Goal: Information Seeking & Learning: Check status

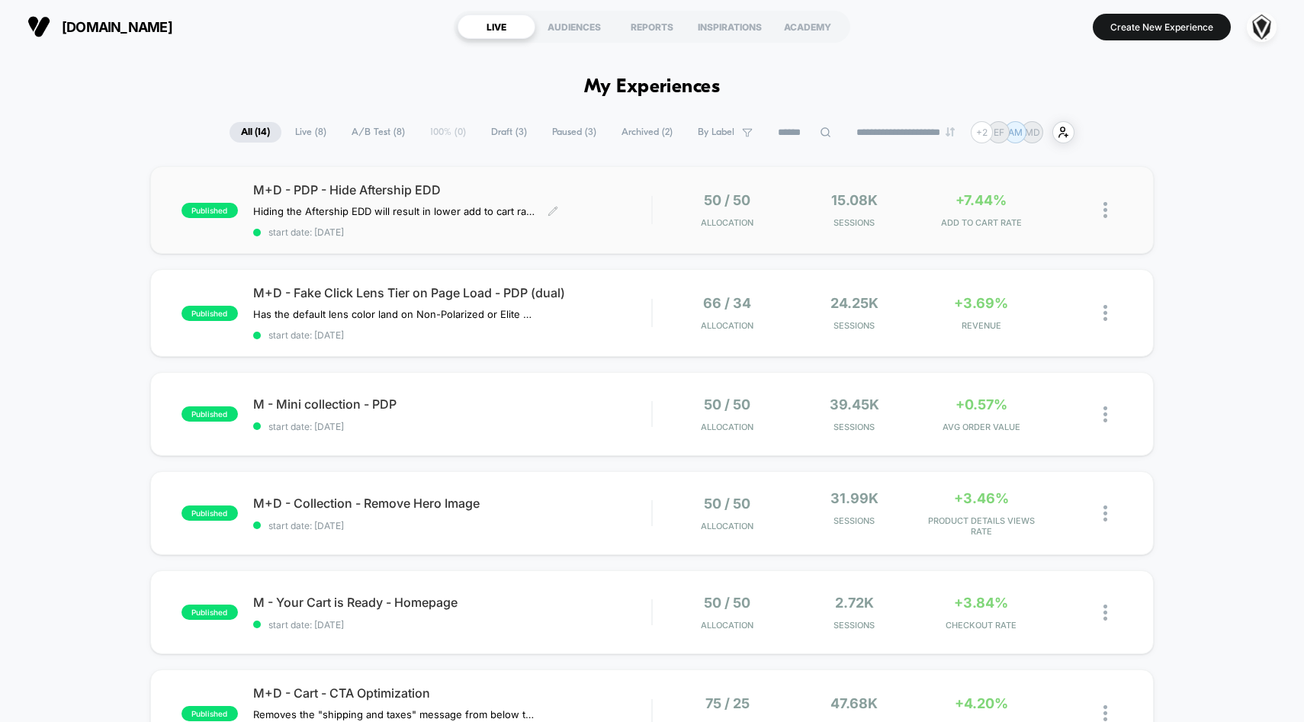
click at [645, 208] on div "M+D - PDP - Hide Aftership EDD Hiding the Aftership EDD will result in lower ad…" at bounding box center [452, 210] width 399 height 56
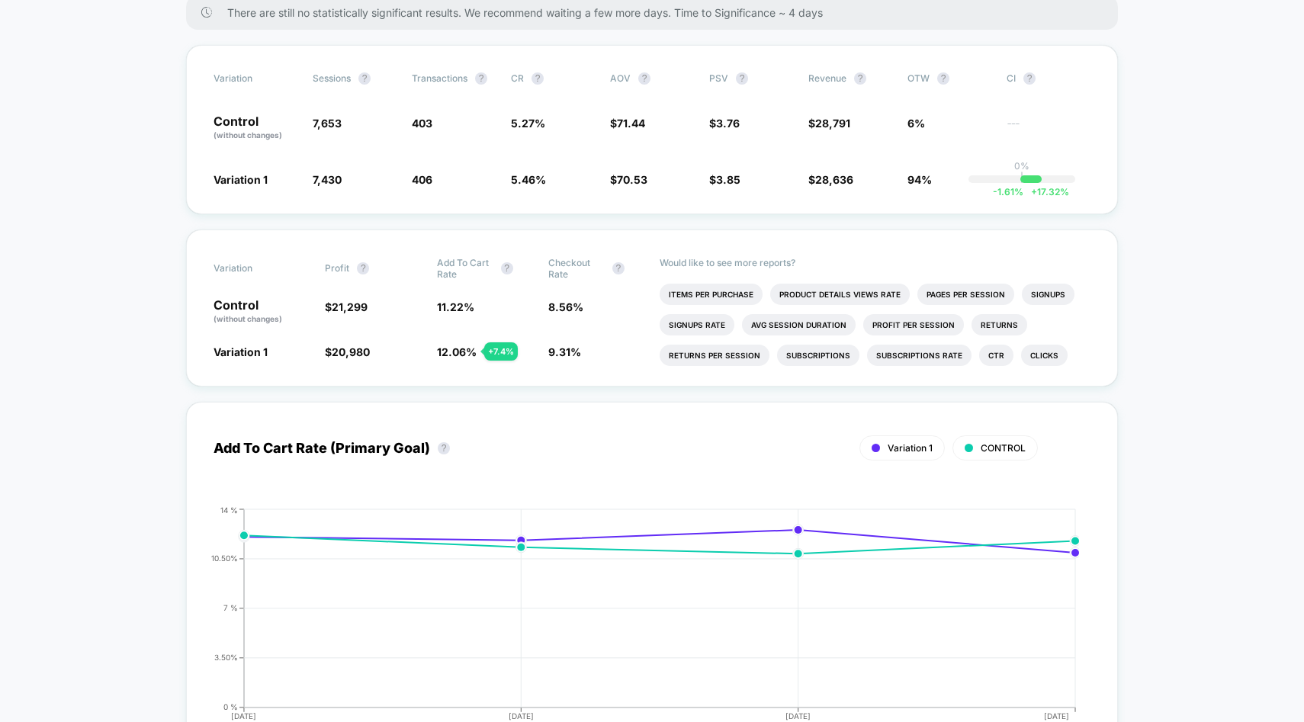
scroll to position [294, 0]
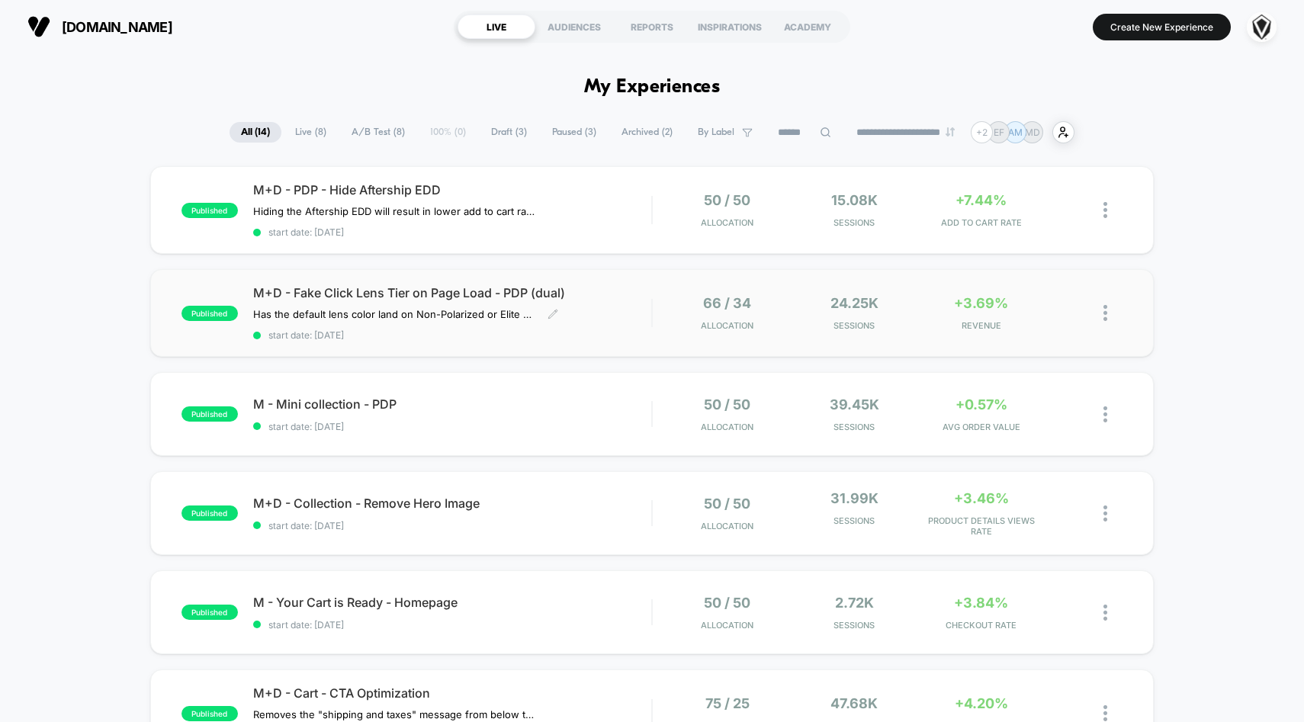
click at [634, 319] on div "M+D - Fake Click Lens Tier on Page Load - PDP (dual) Has the default lens color…" at bounding box center [452, 313] width 399 height 56
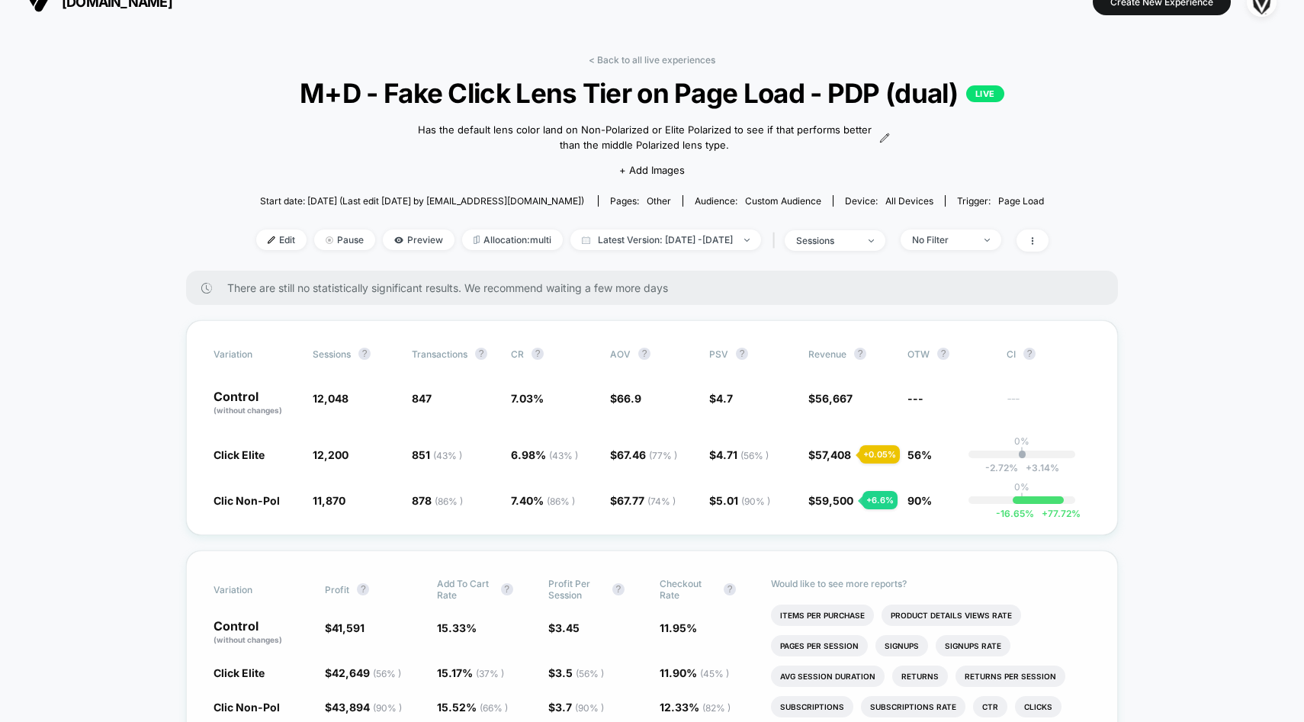
scroll to position [13, 0]
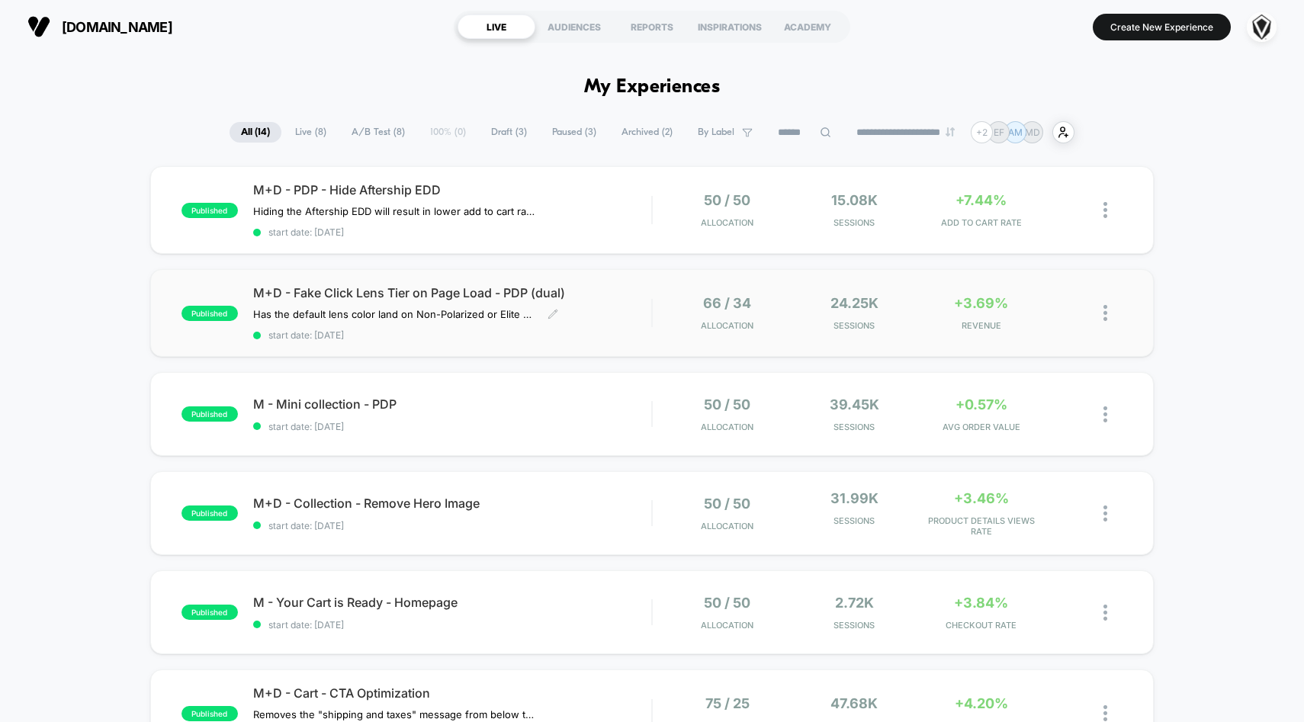
click at [593, 329] on span "start date: [DATE]" at bounding box center [452, 334] width 399 height 11
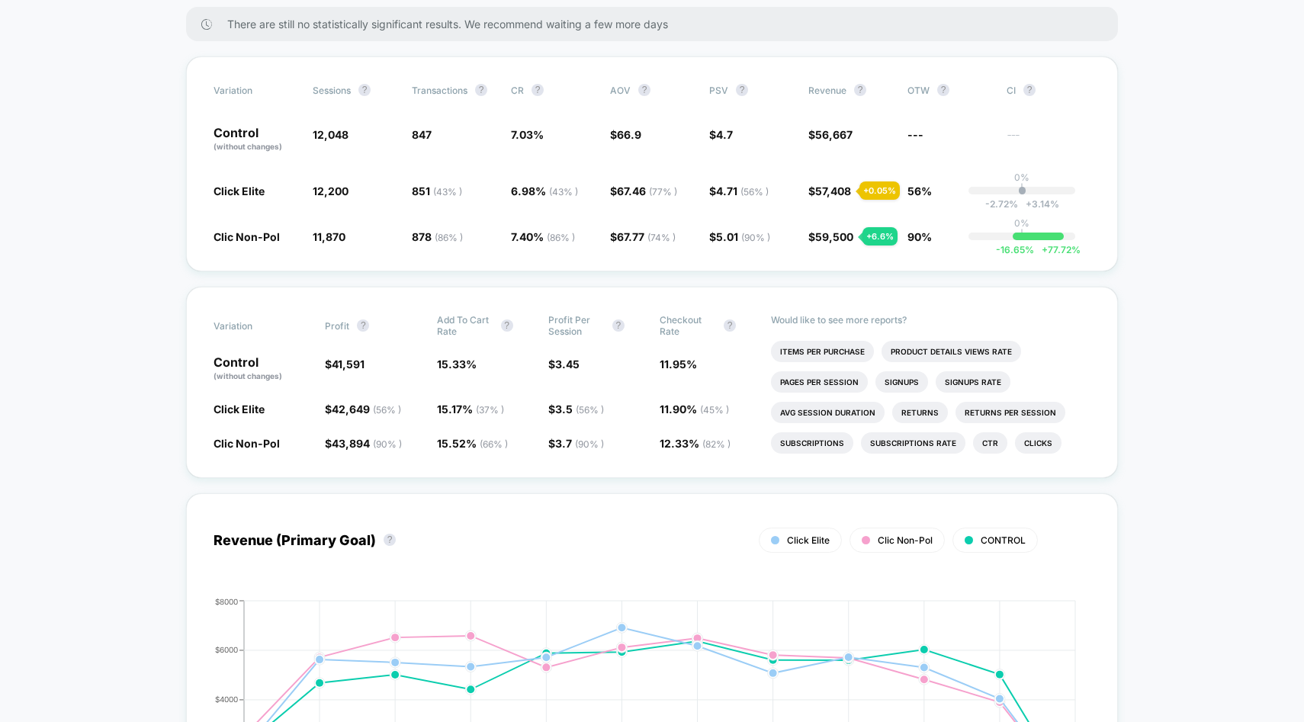
scroll to position [466, 0]
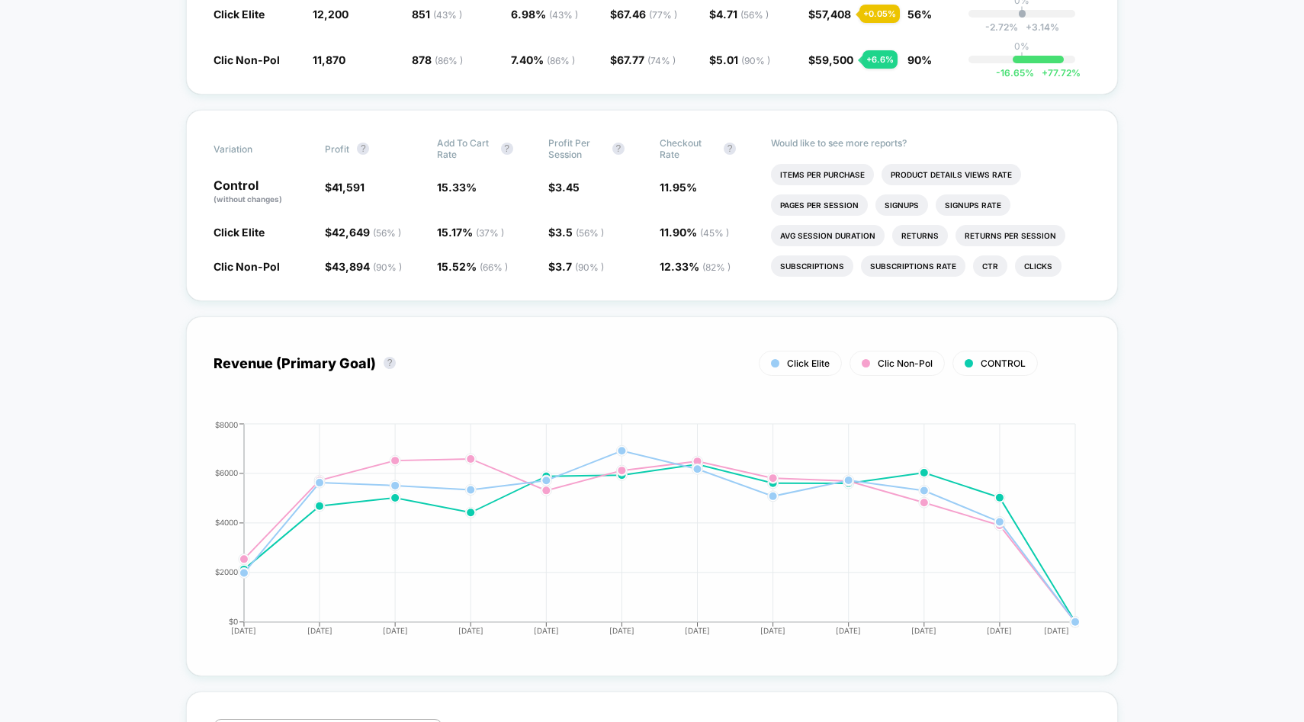
click at [983, 364] on span "CONTROL" at bounding box center [1002, 363] width 45 height 11
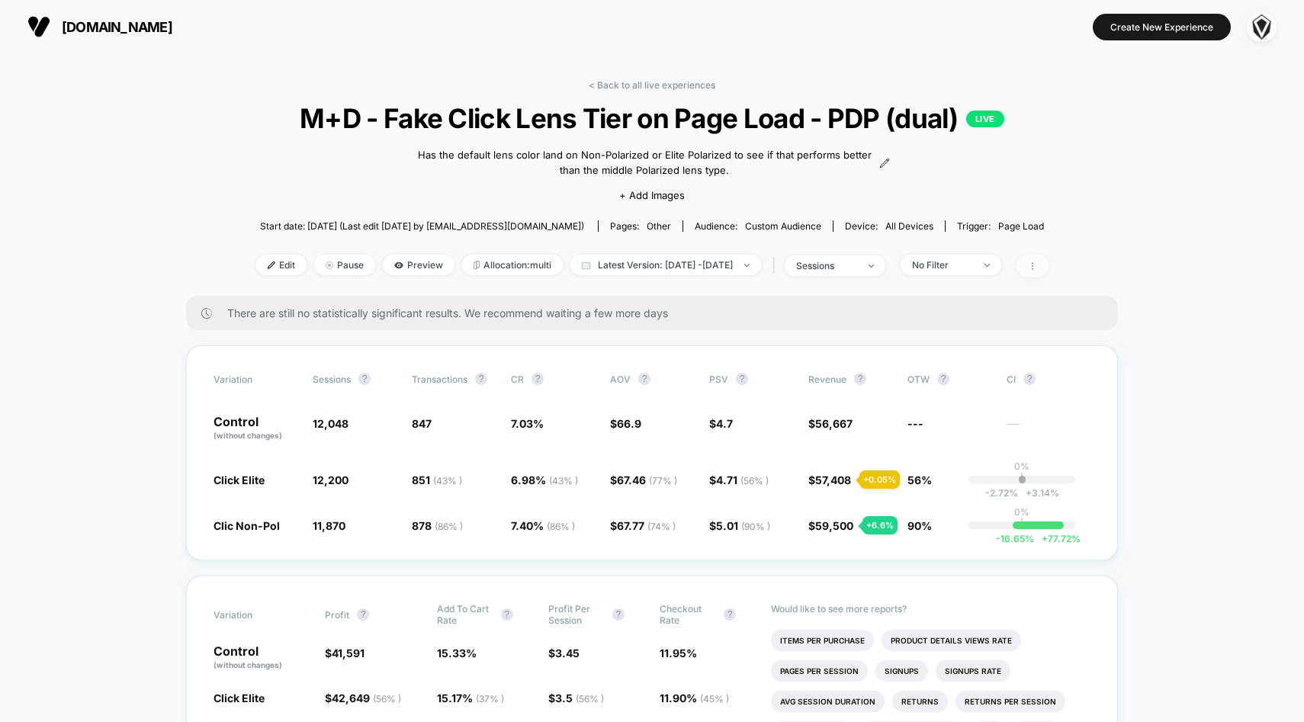
click at [1048, 271] on span at bounding box center [1032, 266] width 32 height 22
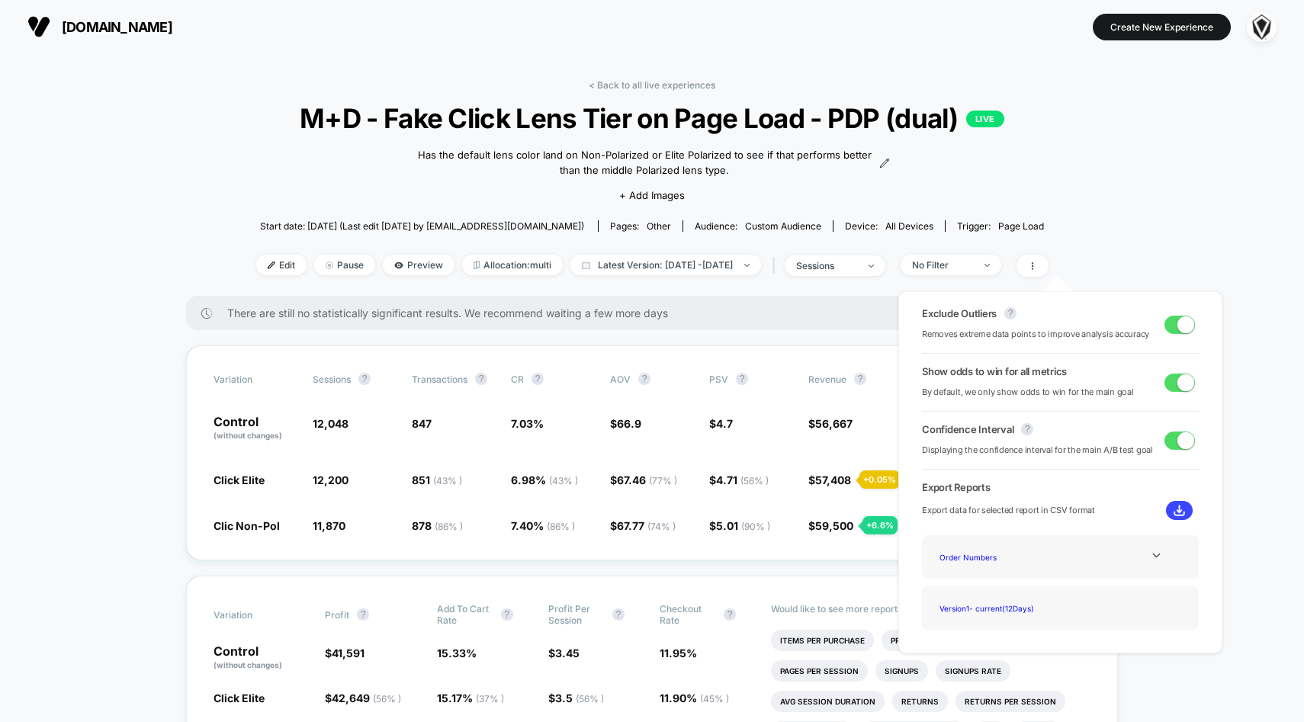
click at [1177, 318] on span at bounding box center [1185, 324] width 17 height 17
click at [1175, 318] on span at bounding box center [1179, 325] width 30 height 18
click at [1171, 434] on span at bounding box center [1179, 440] width 30 height 18
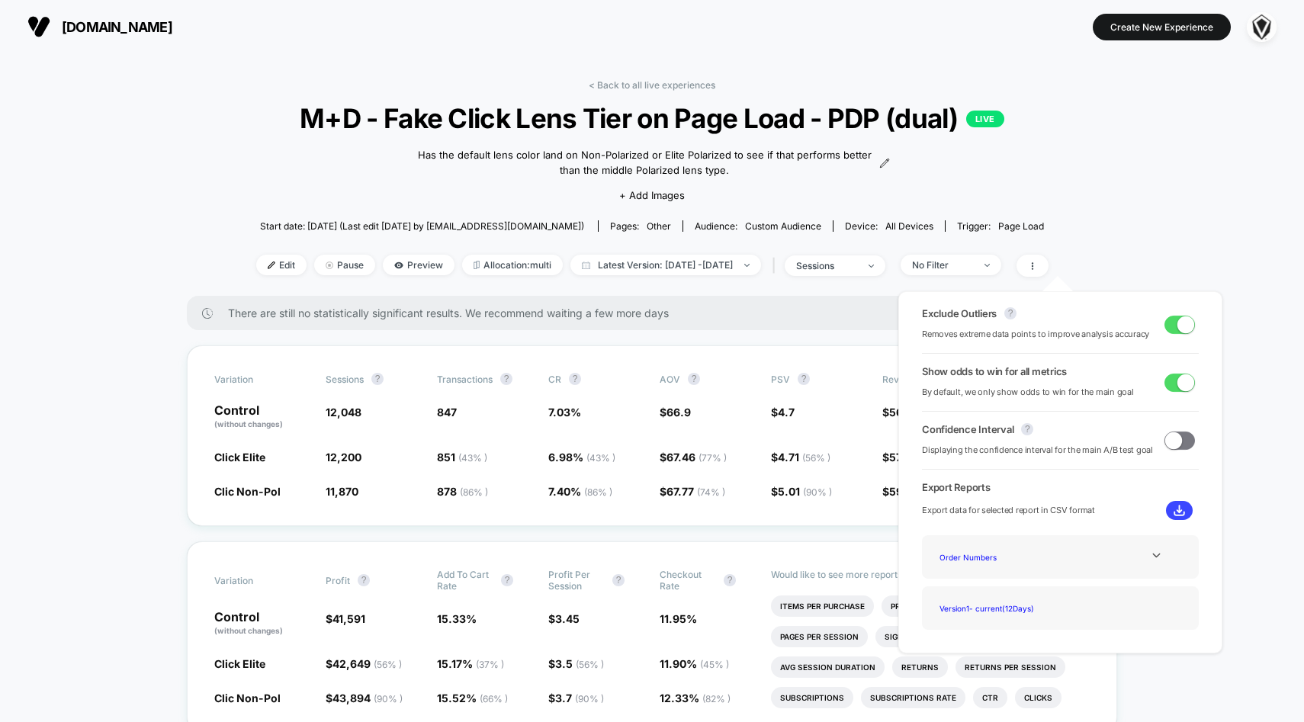
click at [1171, 434] on span at bounding box center [1173, 439] width 17 height 17
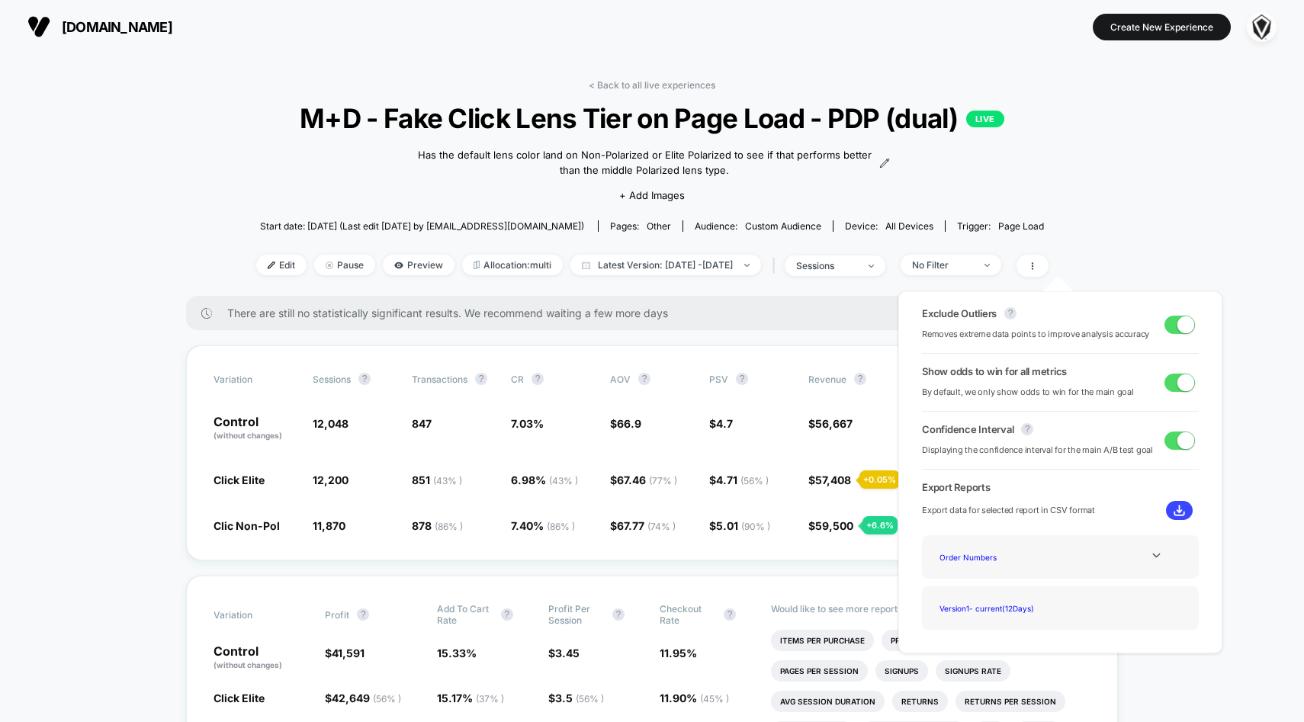
click at [1171, 434] on span at bounding box center [1179, 440] width 30 height 18
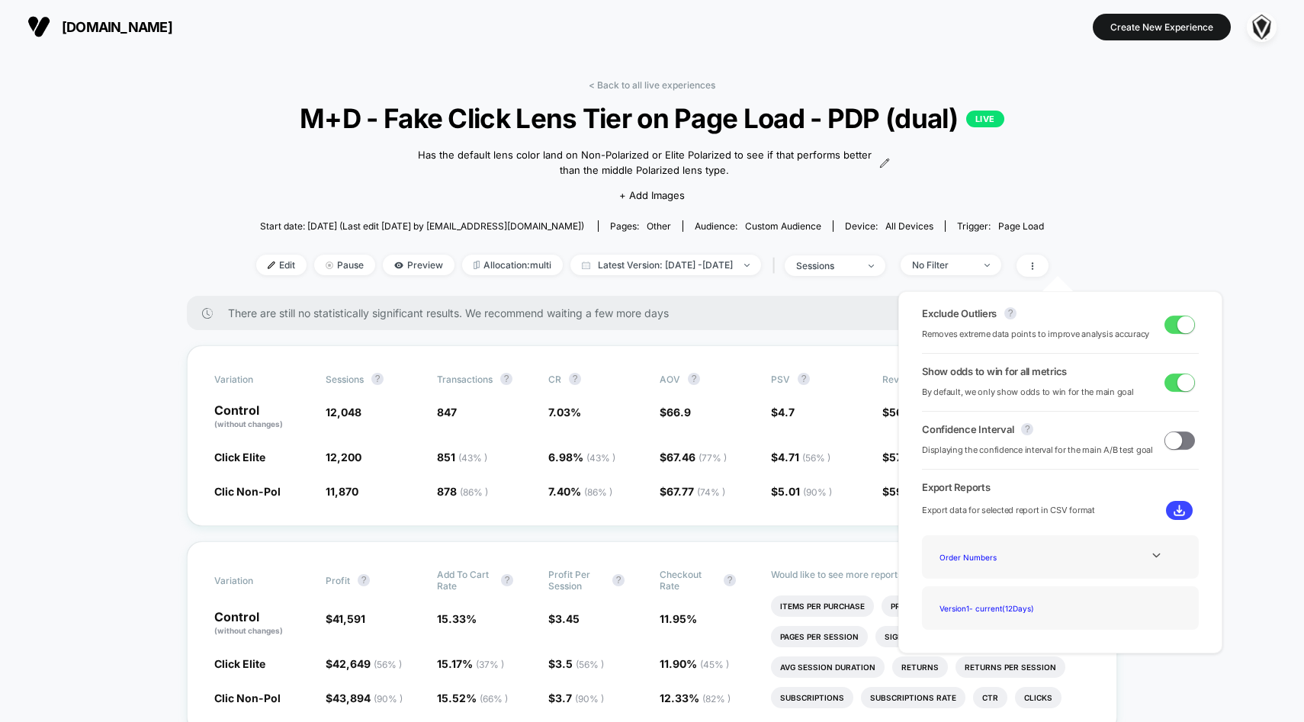
click at [1171, 434] on span at bounding box center [1173, 439] width 17 height 17
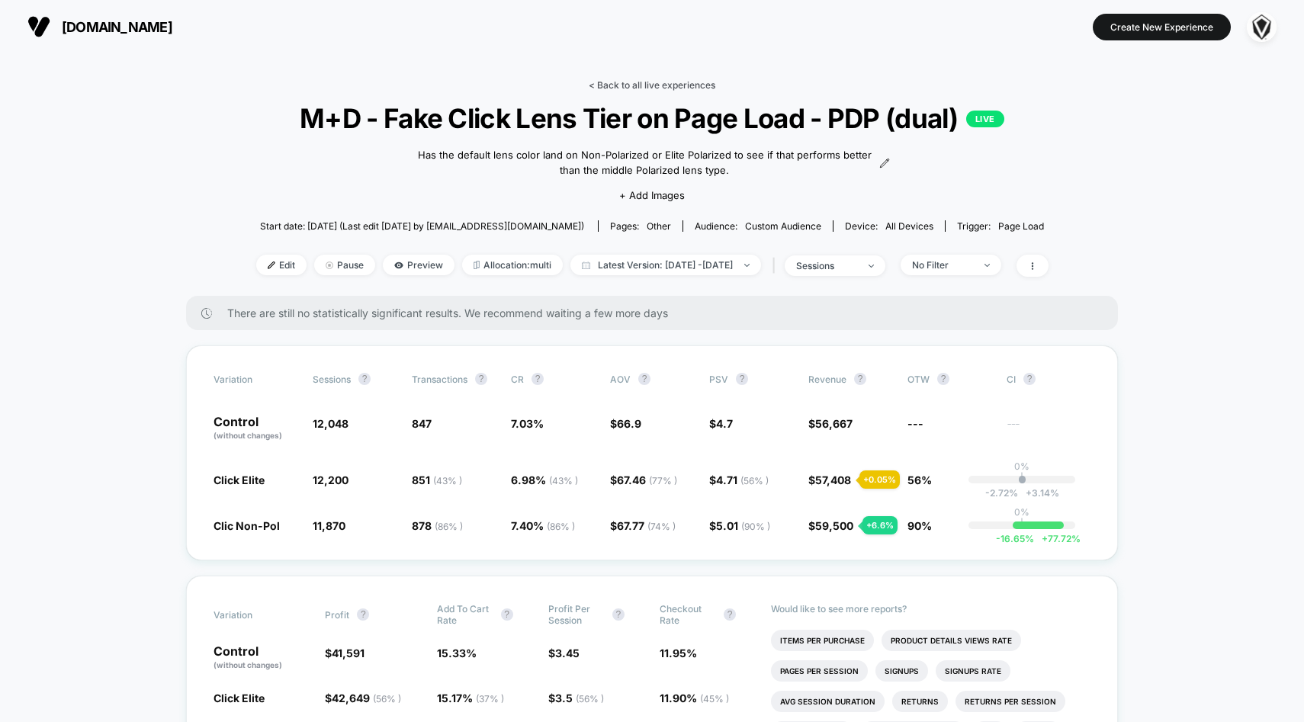
click at [624, 81] on link "< Back to all live experiences" at bounding box center [652, 84] width 127 height 11
